Goal: Task Accomplishment & Management: Manage account settings

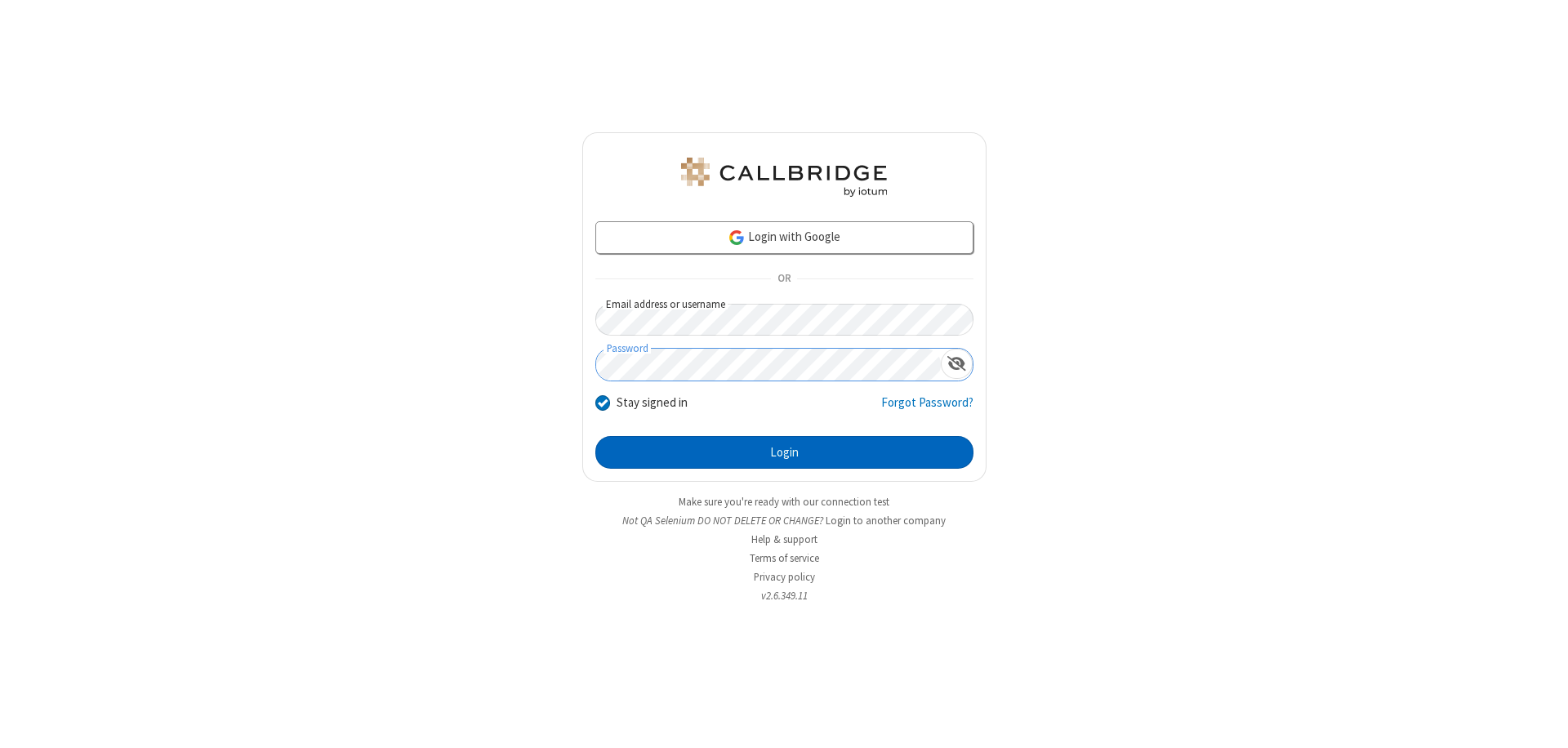
click at [784, 452] on button "Login" at bounding box center [784, 452] width 378 height 33
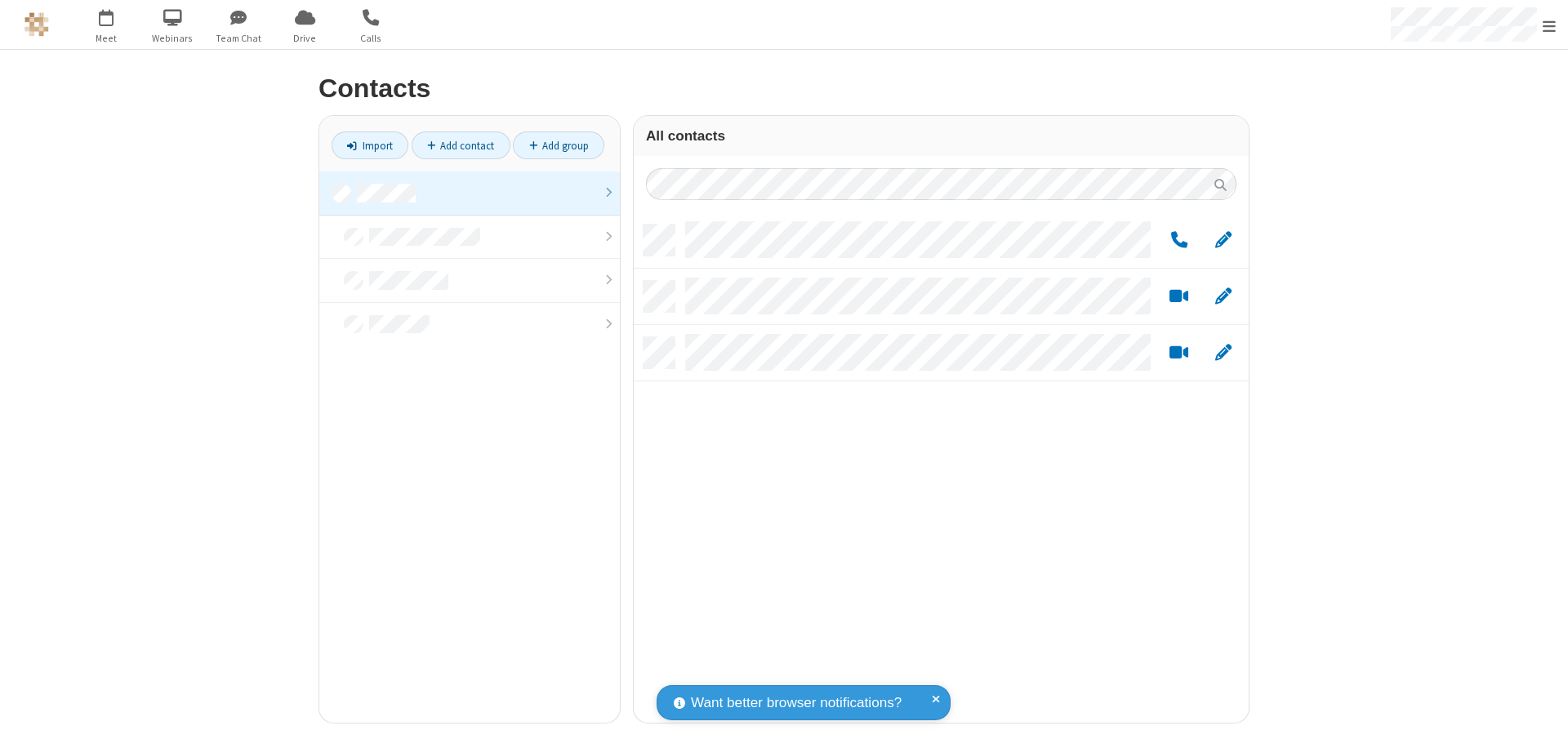
click at [469, 193] on link at bounding box center [469, 194] width 301 height 44
click at [559, 146] on link "Add group" at bounding box center [559, 145] width 92 height 28
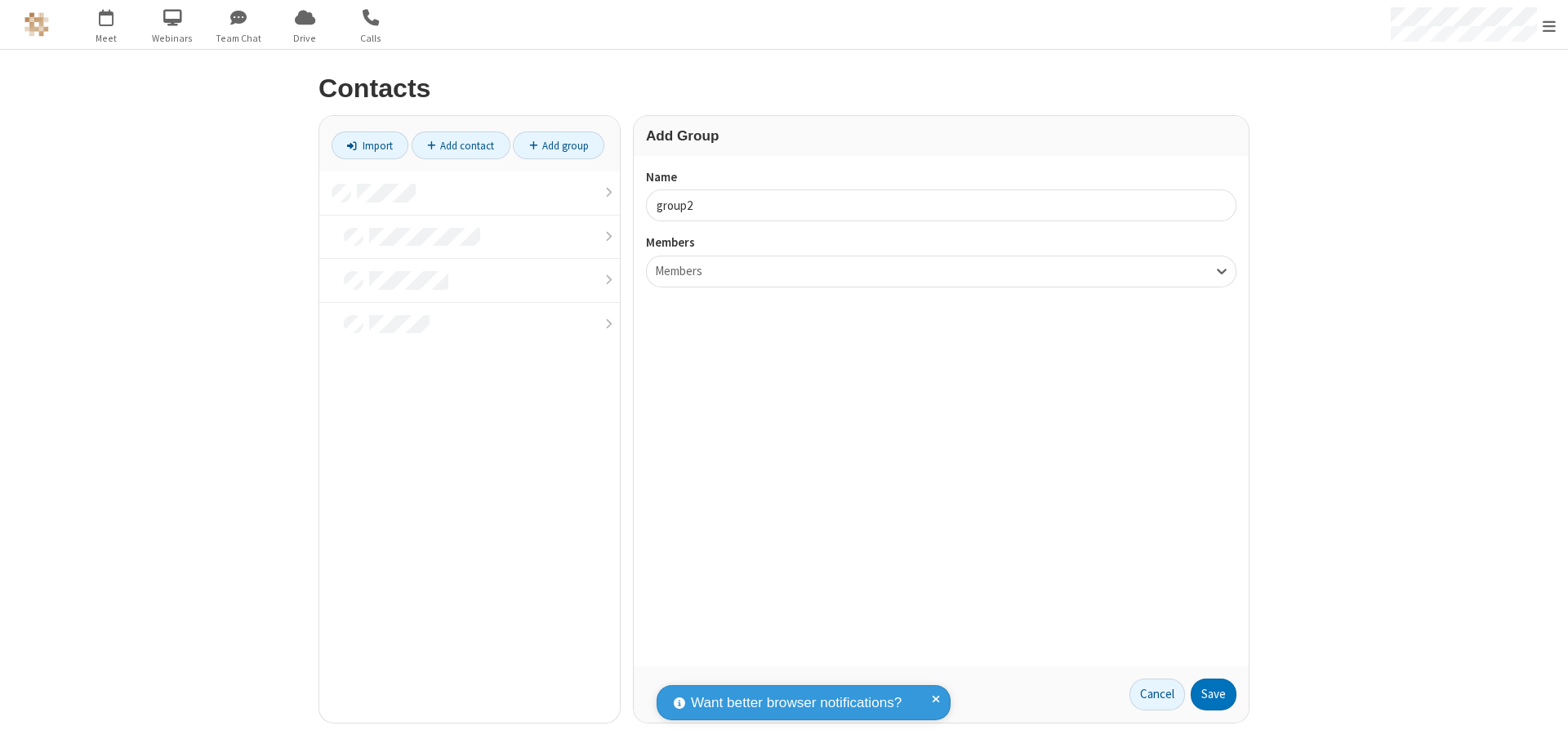
type input "group2"
type input "name19"
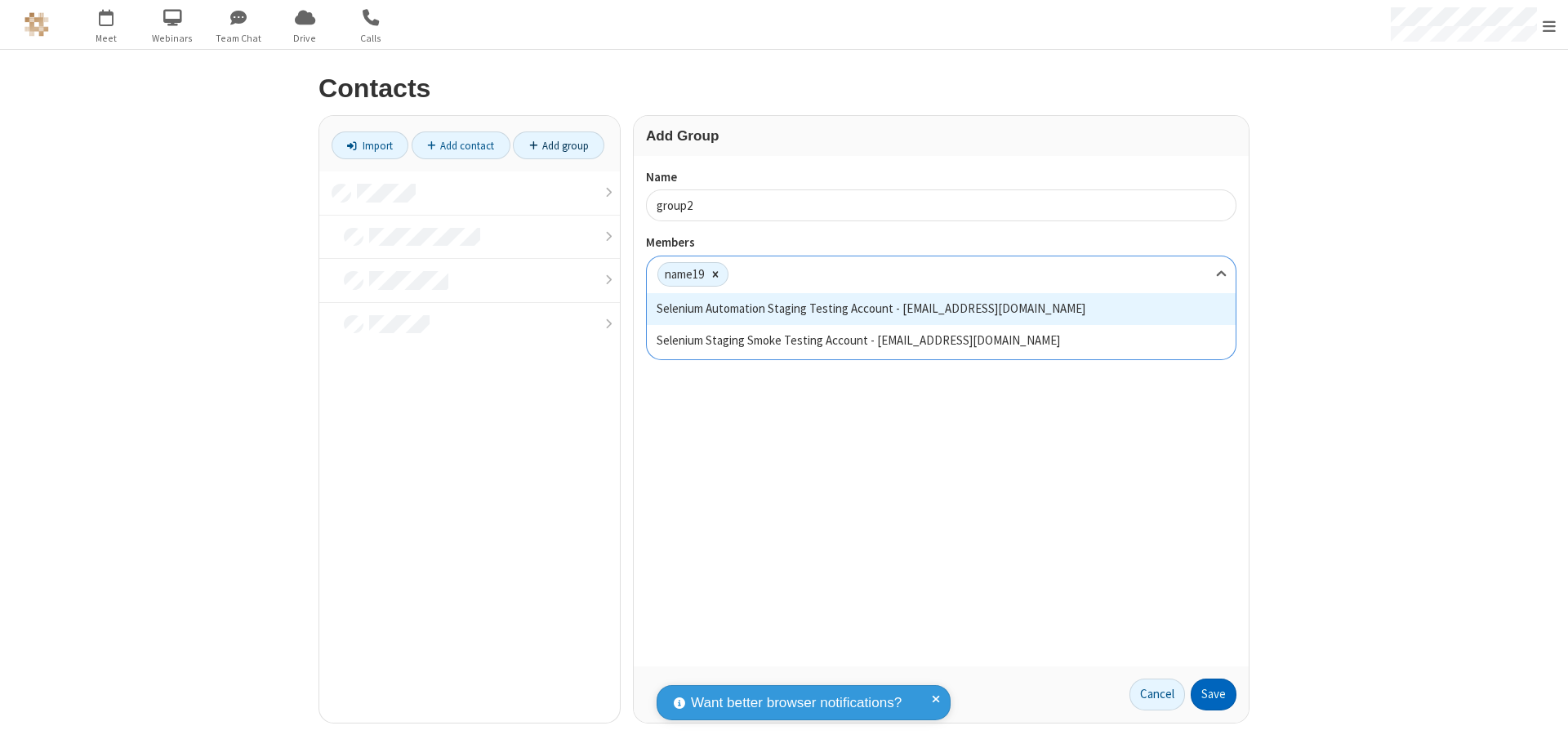
click at [1213, 694] on button "Save" at bounding box center [1213, 694] width 45 height 33
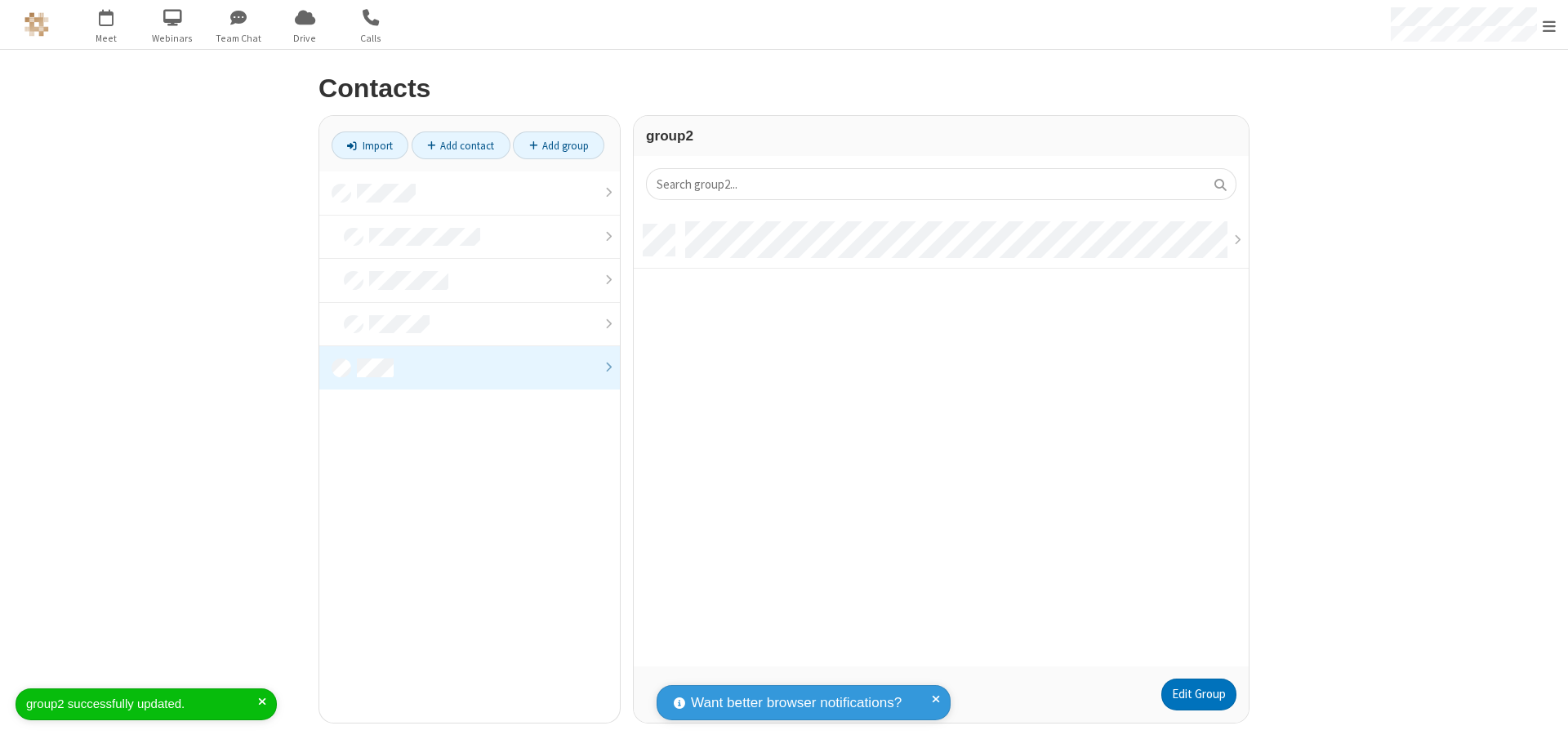
scroll to position [441, 602]
click at [1198, 694] on link "Edit Group" at bounding box center [1198, 694] width 75 height 33
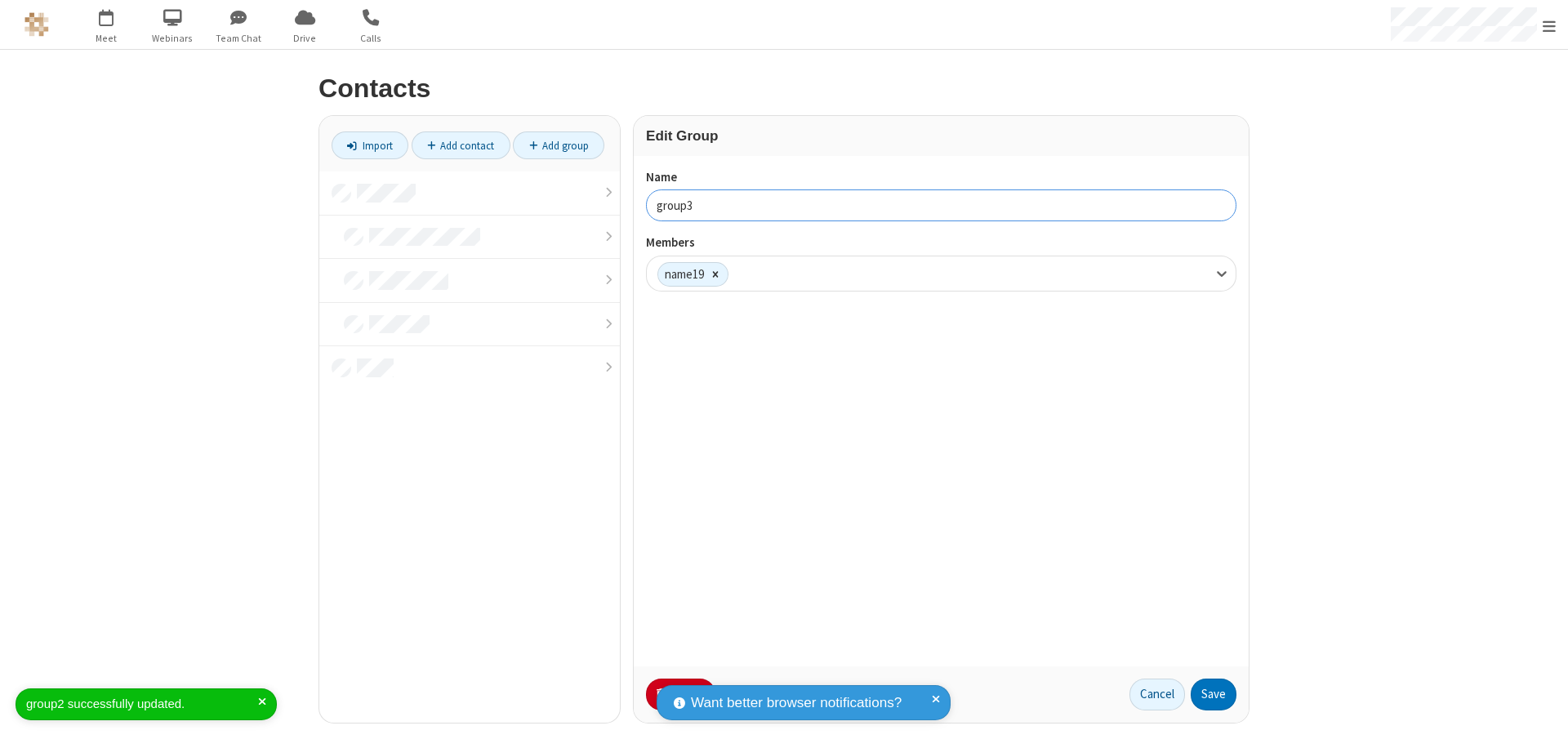
type input "group3"
click at [1213, 694] on button "Save" at bounding box center [1213, 694] width 45 height 33
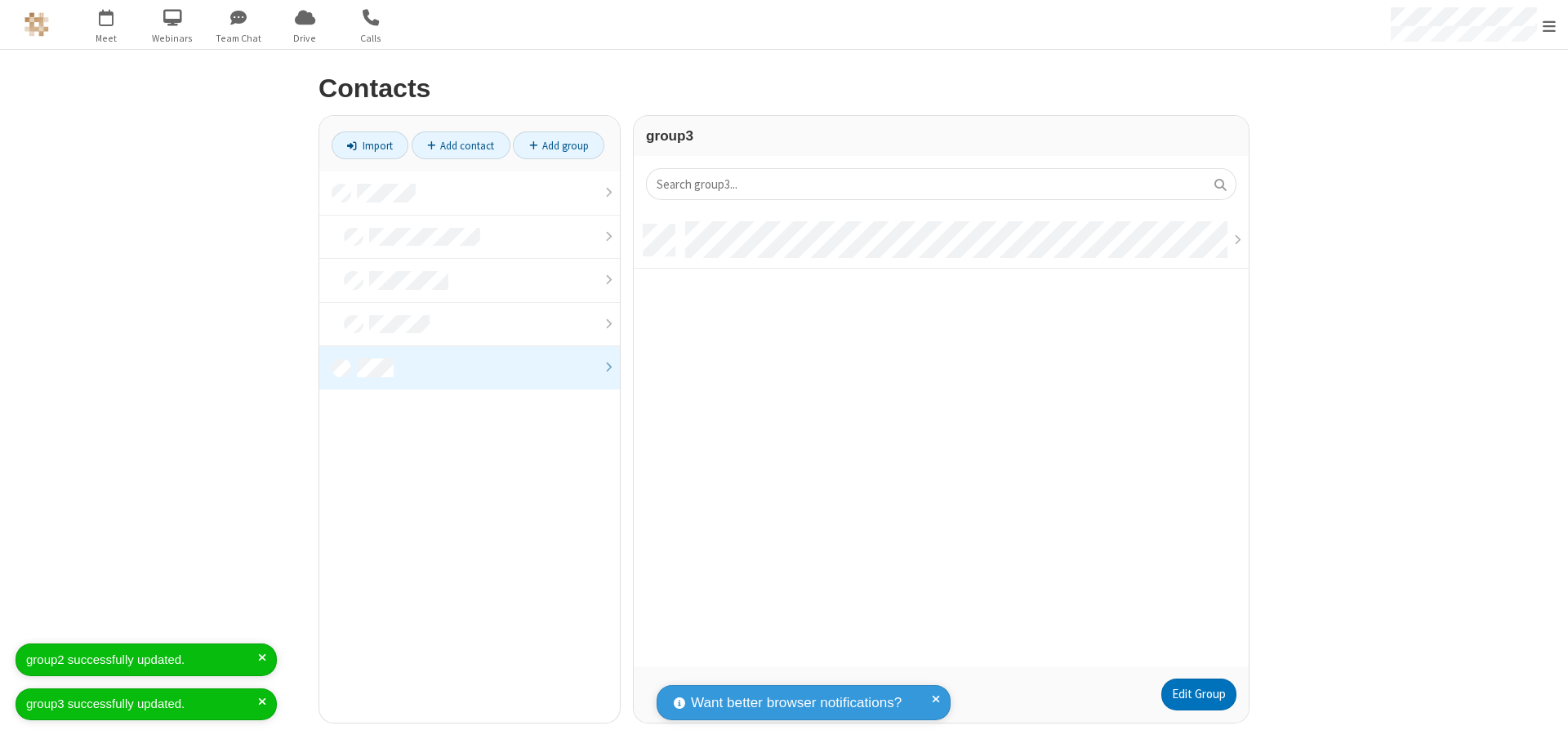
scroll to position [441, 602]
